Goal: Feedback & Contribution: Contribute content

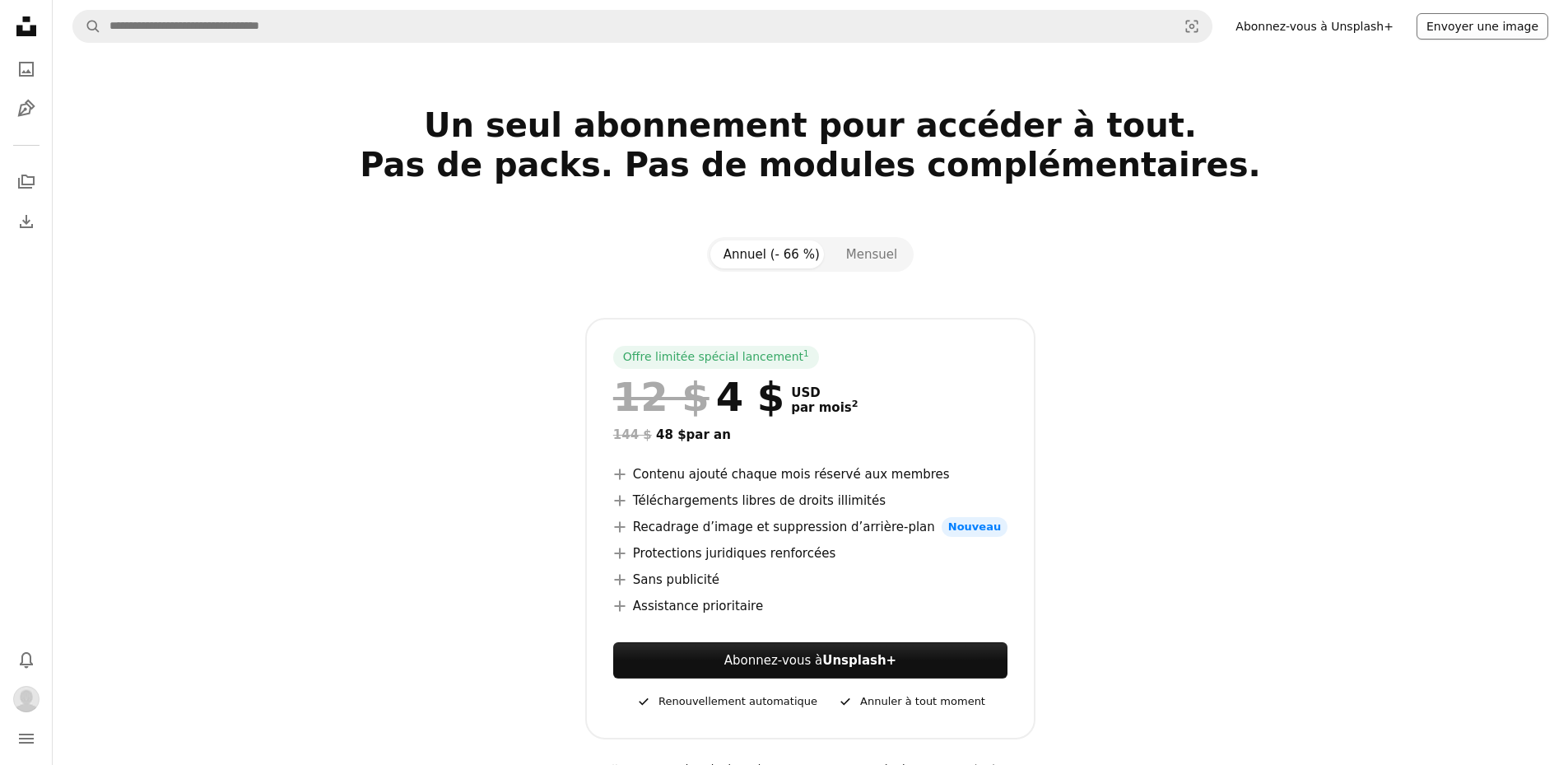
click at [1504, 25] on button "Envoyer une image" at bounding box center [1482, 26] width 132 height 27
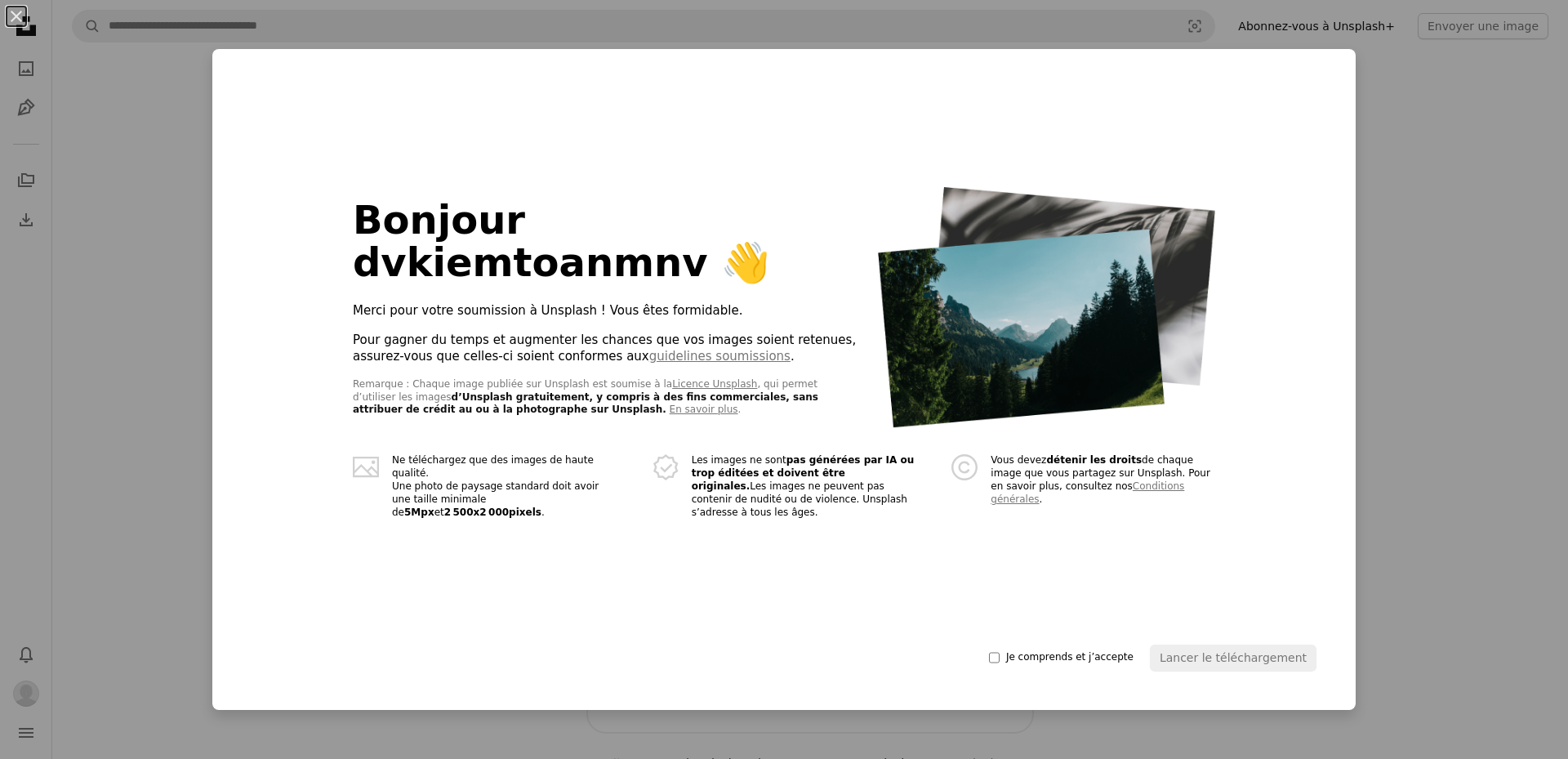
click at [1414, 137] on div "An X shape Bonjour dvkiemtoanmnv 👋 Merci pour votre soumission à Unsplash ! Vou…" at bounding box center [784, 379] width 1568 height 759
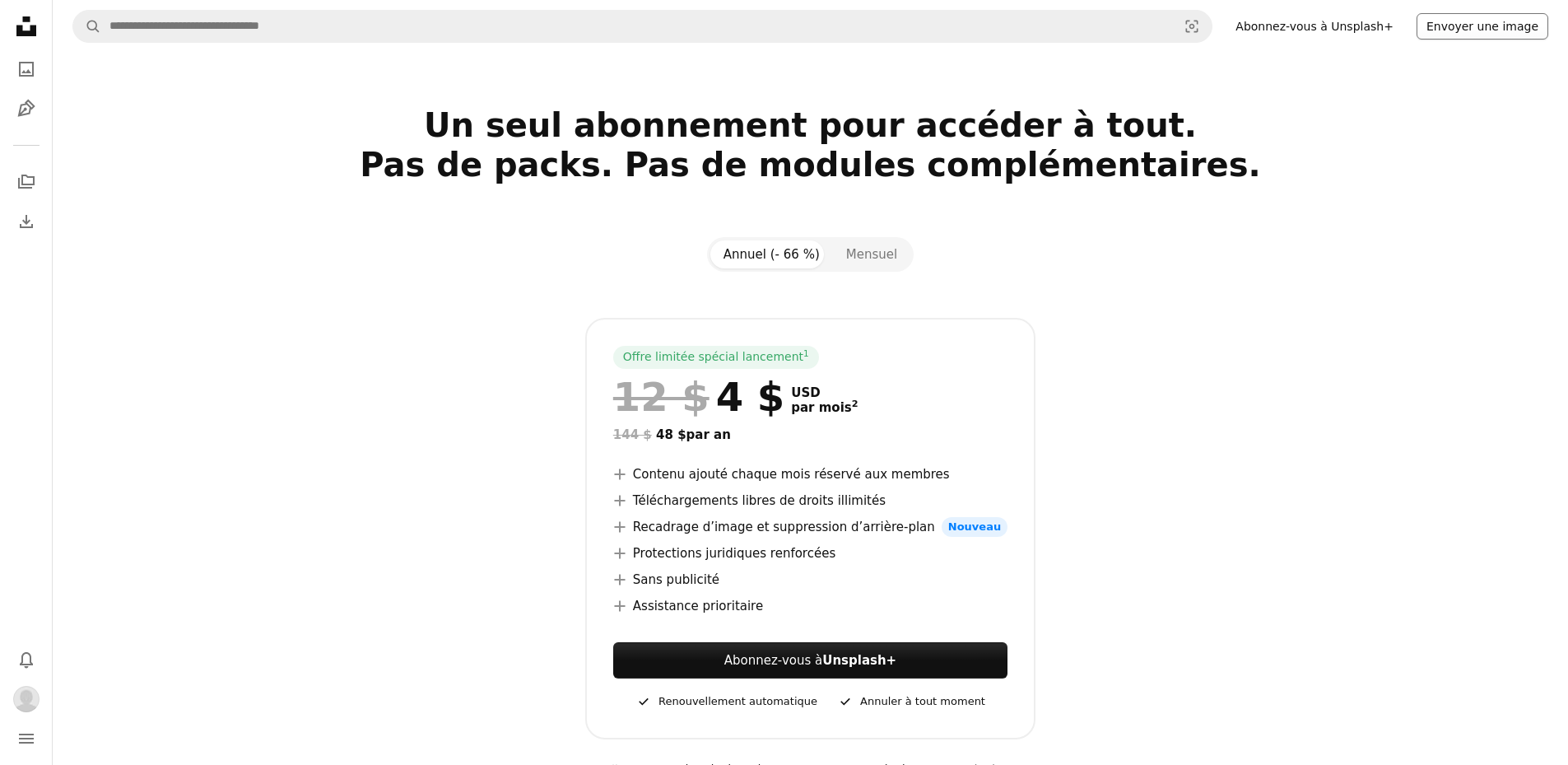
click at [1460, 15] on button "Envoyer une image" at bounding box center [1482, 26] width 132 height 27
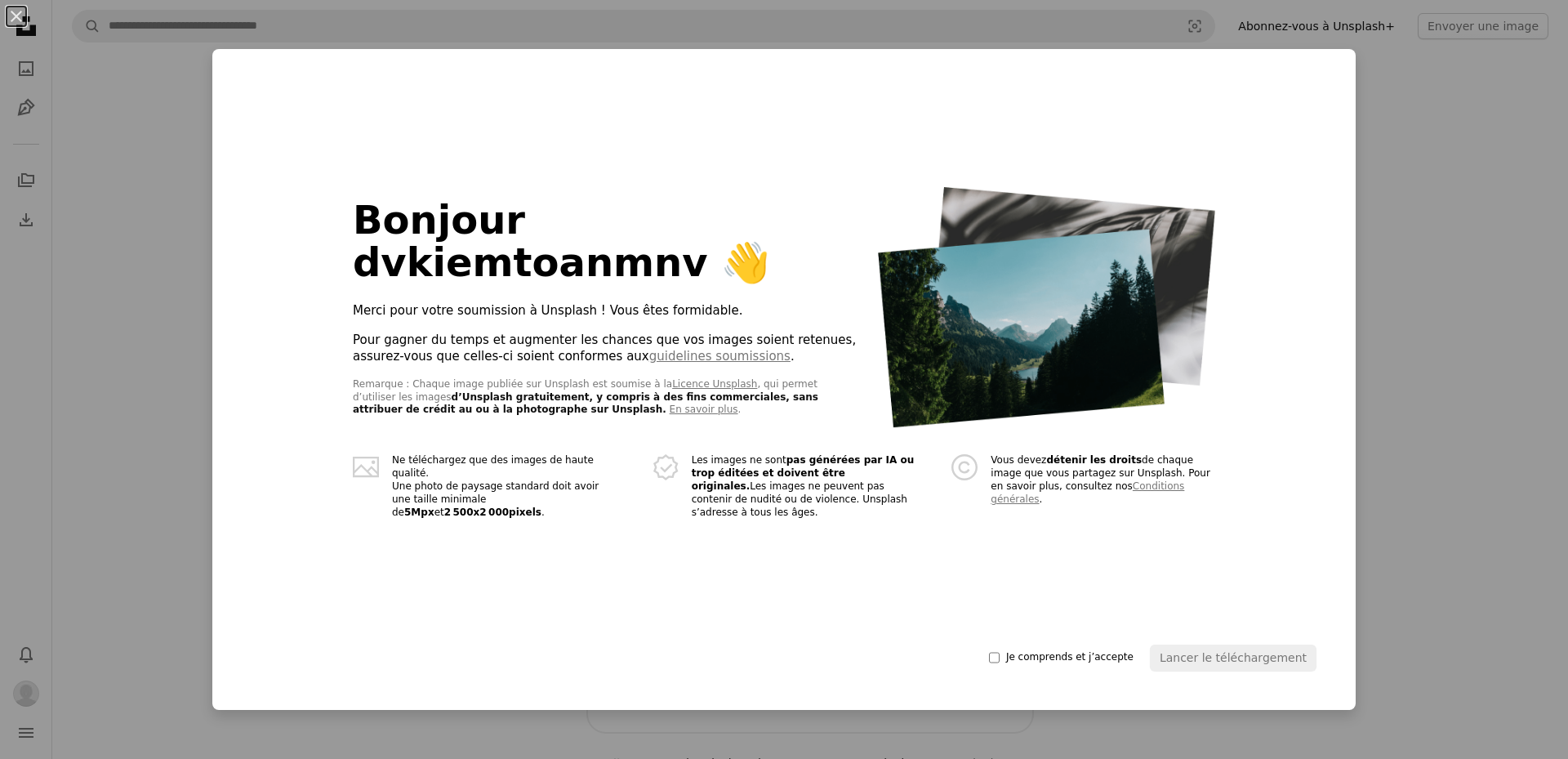
click at [1460, 244] on div "An X shape Bonjour dvkiemtoanmnv 👋 Merci pour votre soumission à Unsplash ! Vou…" at bounding box center [784, 379] width 1568 height 759
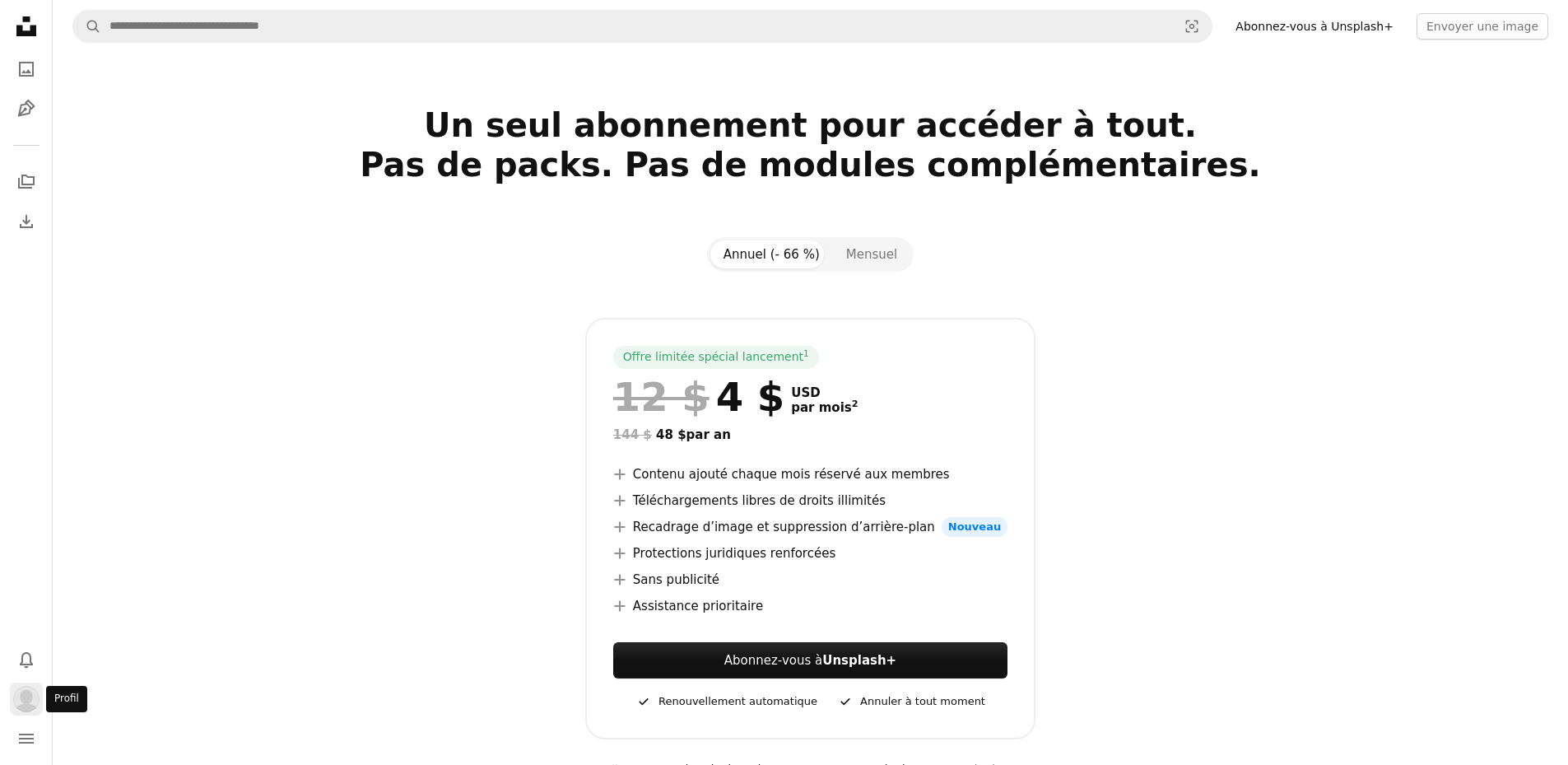
click at [33, 701] on img "Profil" at bounding box center [26, 699] width 27 height 27
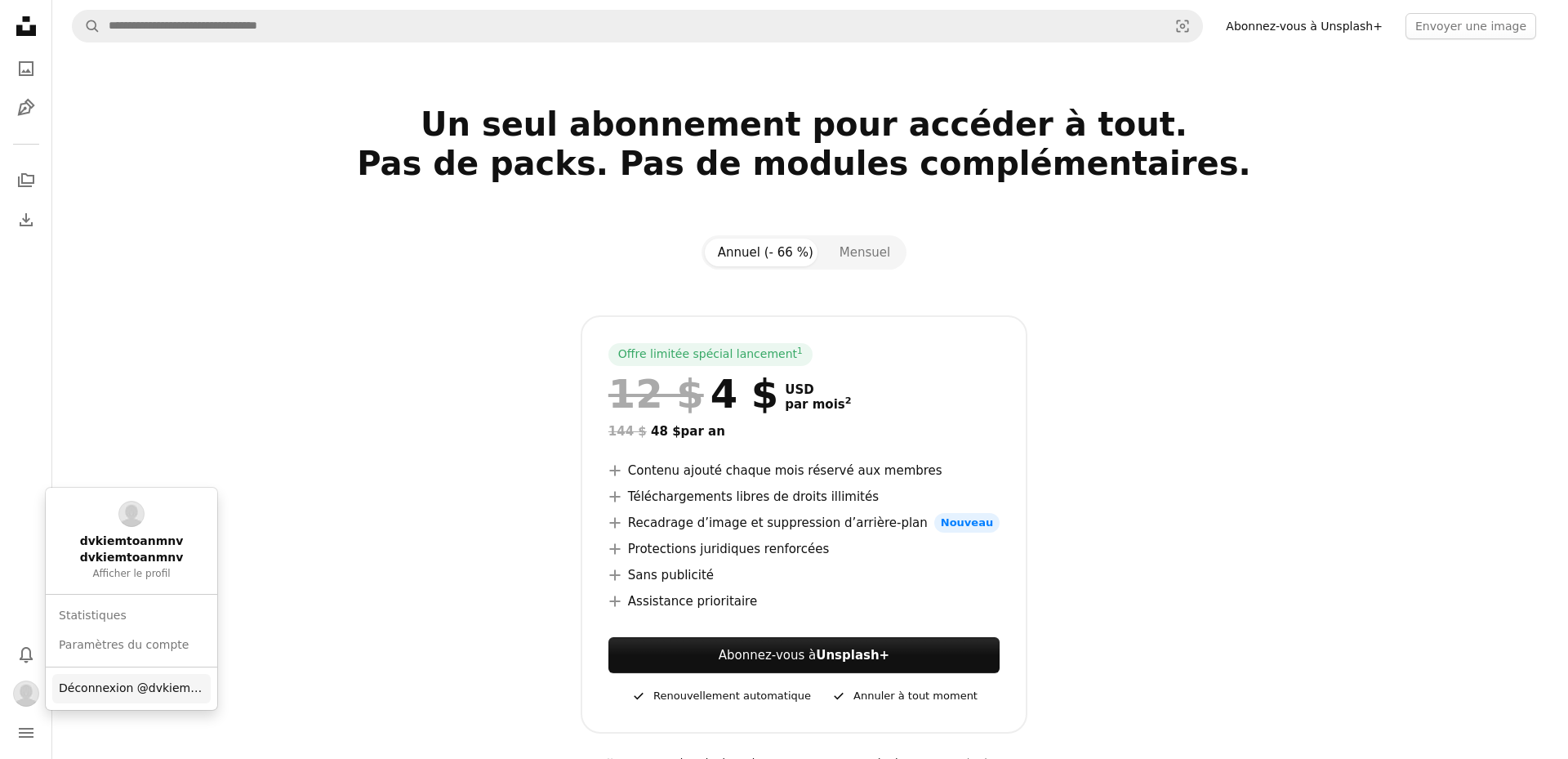
click at [120, 693] on span "Déconnexion @dvkiemtoanmnv" at bounding box center [131, 689] width 145 height 16
